Goal: Task Accomplishment & Management: Manage account settings

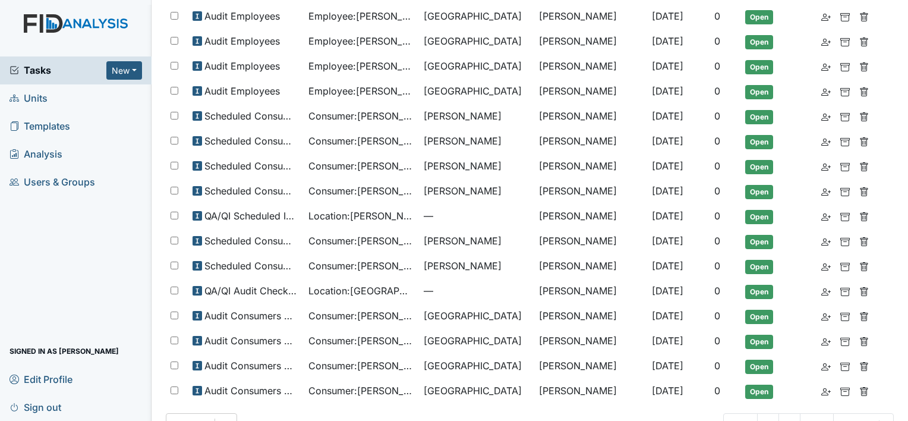
scroll to position [464, 0]
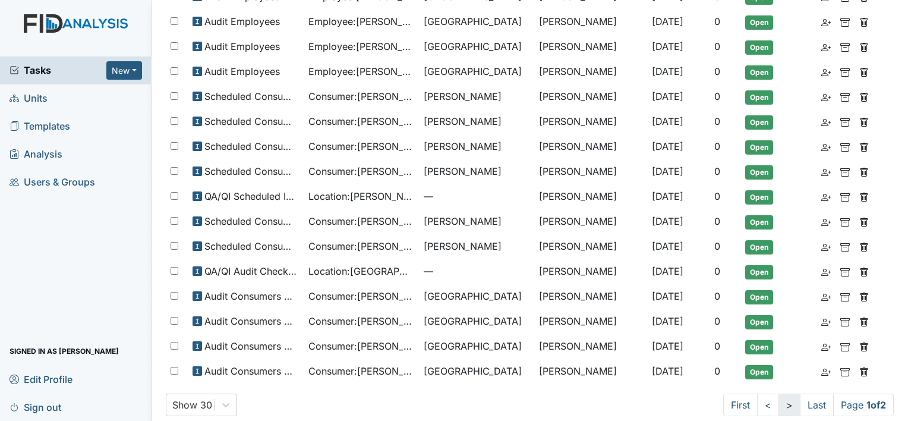
click at [778, 393] on link ">" at bounding box center [789, 404] width 22 height 23
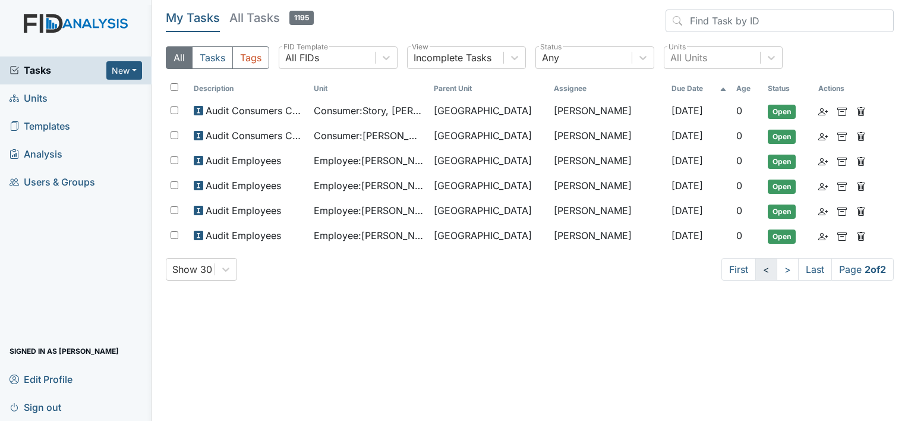
click at [764, 272] on link "<" at bounding box center [766, 269] width 22 height 23
